Goal: Navigation & Orientation: Find specific page/section

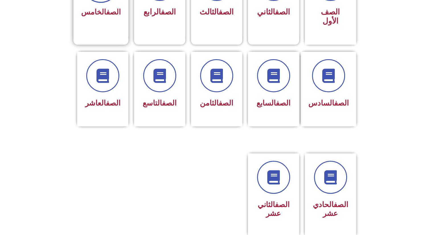
scroll to position [253, 0]
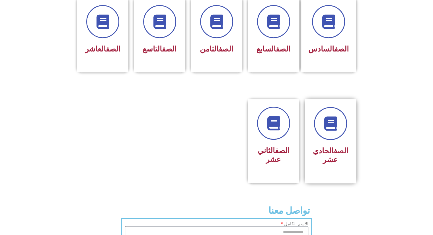
click at [333, 147] on link "الصف" at bounding box center [340, 151] width 15 height 9
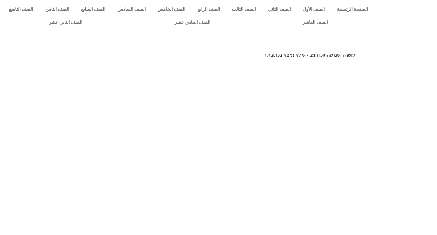
click at [259, 55] on p "עושה רושם שהתוכן המבוקש לא נמצא בכתובת זו." at bounding box center [218, 55] width 273 height 7
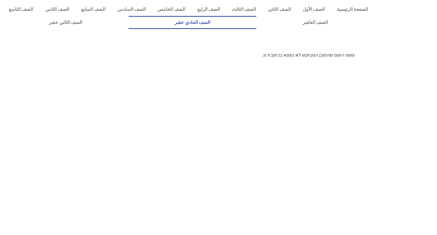
click at [257, 26] on link "الصف الحادي عشر" at bounding box center [193, 22] width 128 height 13
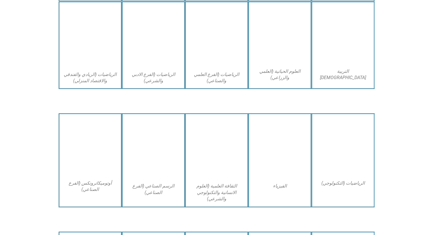
scroll to position [388, 0]
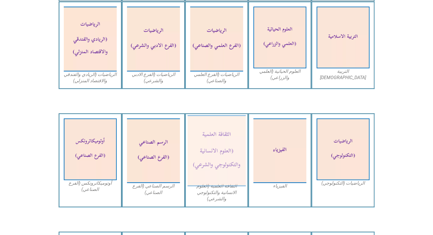
click at [221, 158] on img at bounding box center [216, 150] width 58 height 71
